Goal: Information Seeking & Learning: Learn about a topic

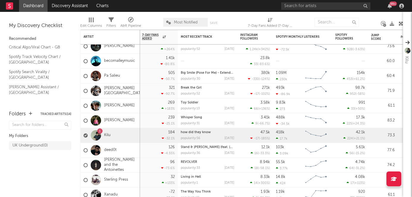
click at [121, 137] on div "1 Kilu" at bounding box center [110, 135] width 59 height 15
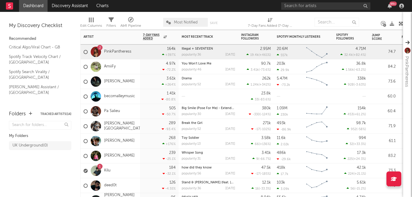
click at [131, 59] on div "2 PinkPantheress" at bounding box center [110, 52] width 59 height 15
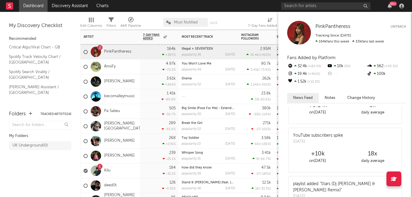
scroll to position [28, 0]
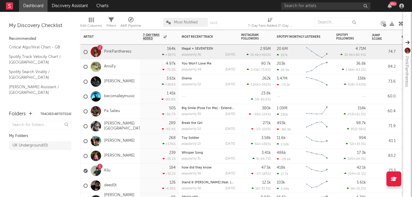
click at [124, 170] on div "1 Kilu" at bounding box center [110, 171] width 59 height 15
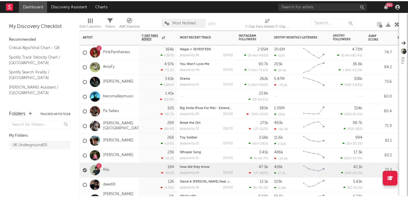
scroll to position [0, 0]
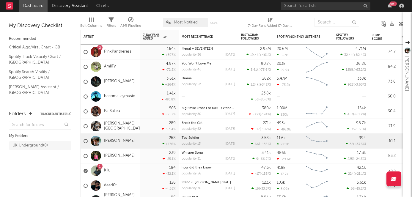
click at [135, 139] on link "[PERSON_NAME]" at bounding box center [119, 141] width 31 height 5
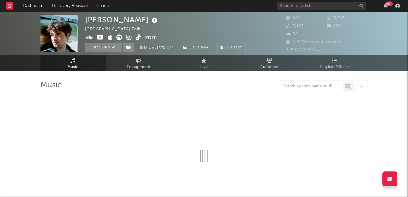
select select "1w"
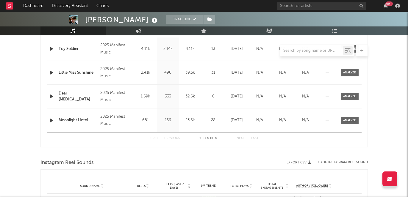
scroll to position [215, 0]
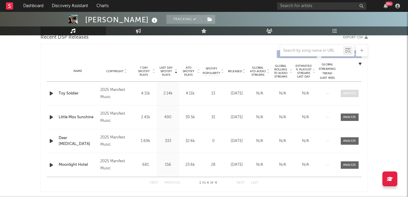
click at [347, 94] on div at bounding box center [349, 93] width 13 height 4
